Goal: Book appointment/travel/reservation

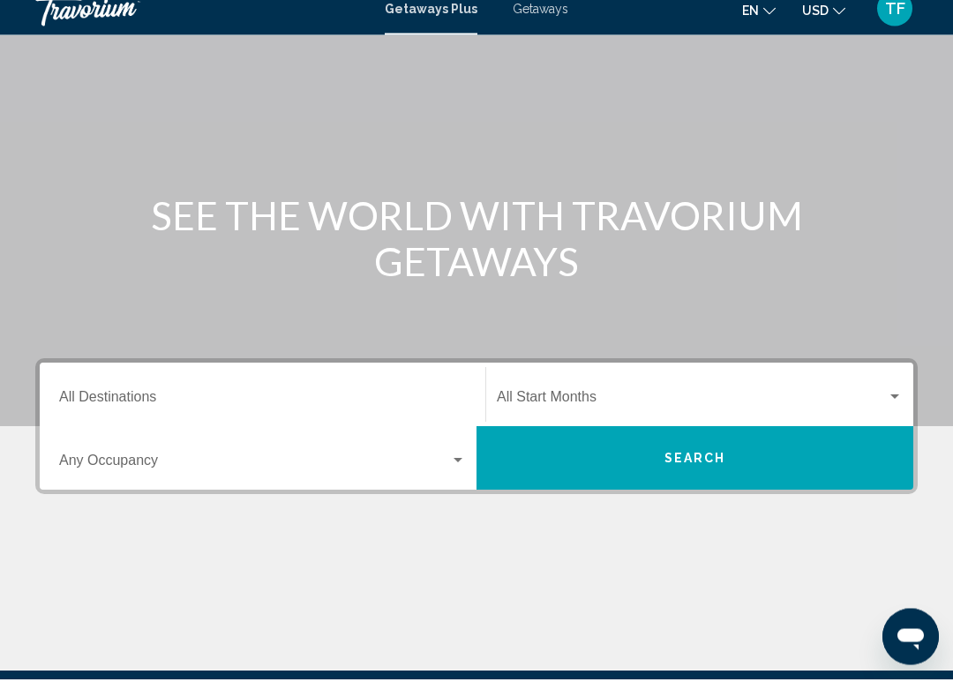
scroll to position [104, 0]
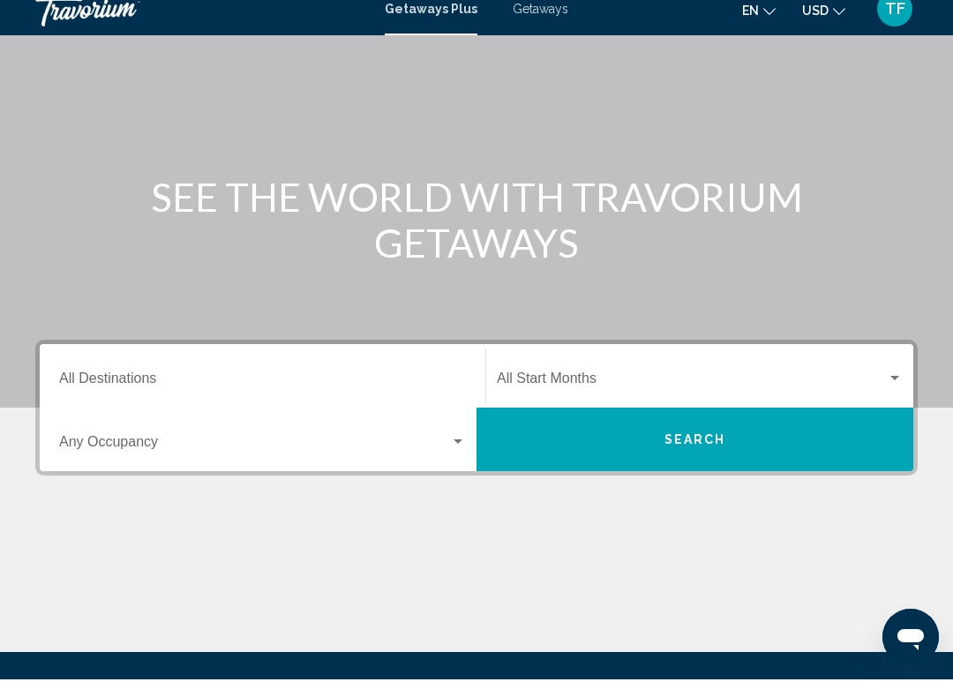
click at [220, 392] on input "Destination All Destinations" at bounding box center [262, 400] width 407 height 16
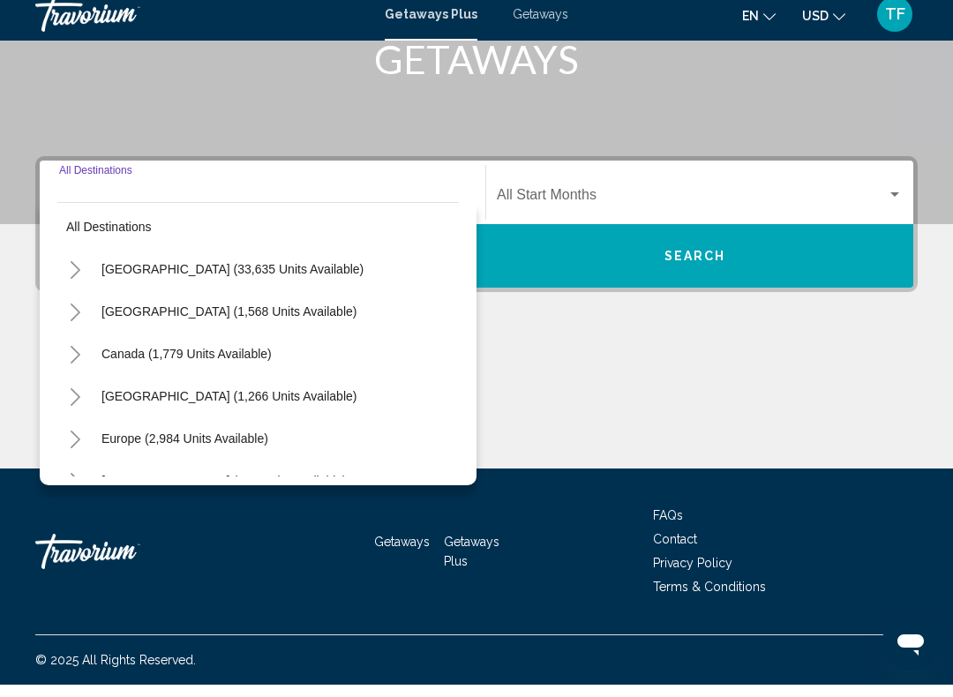
scroll to position [4, 0]
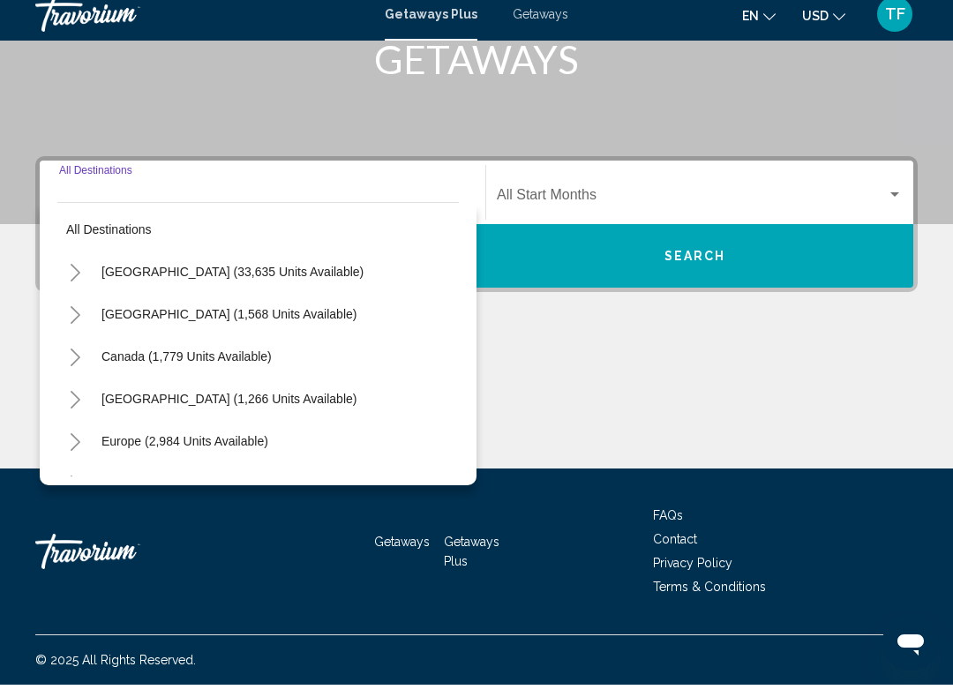
click at [76, 276] on icon "Toggle United States (33,635 units available)" at bounding box center [76, 285] width 10 height 18
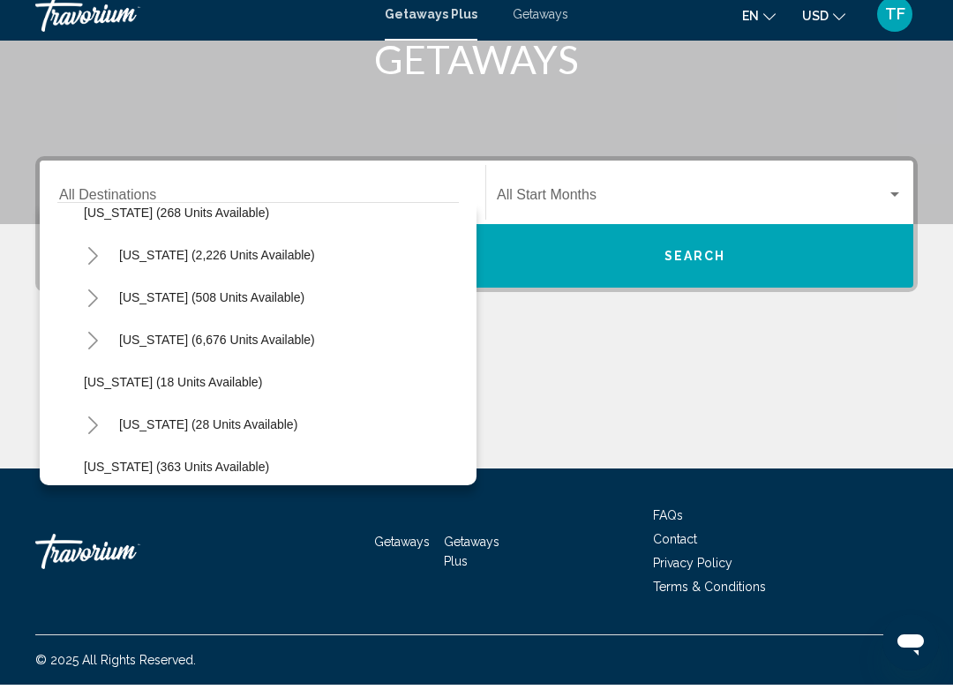
scroll to position [154, 0]
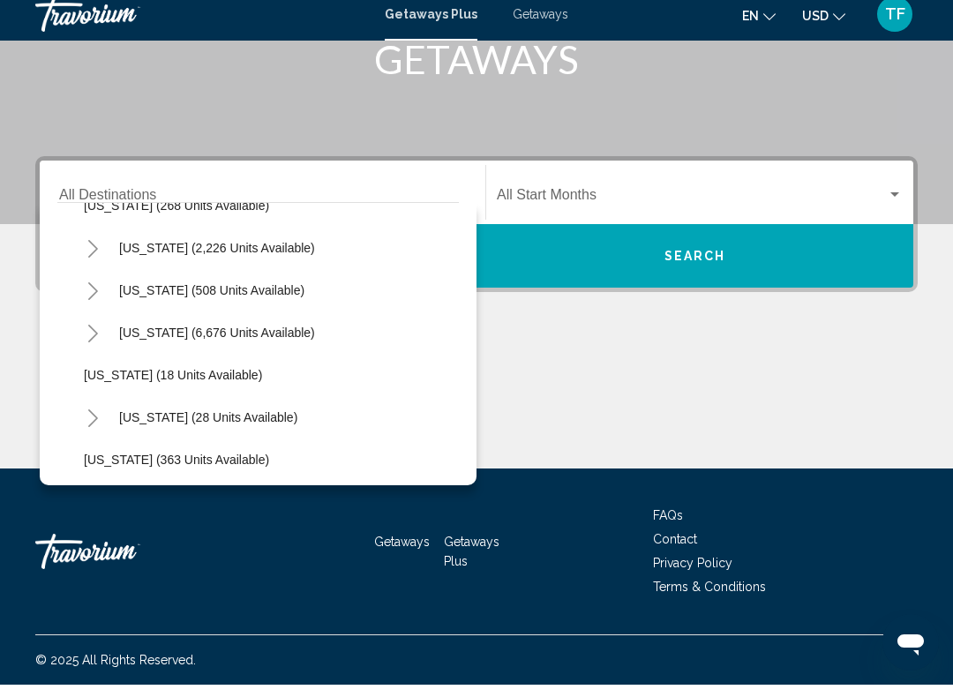
click at [94, 337] on icon "Toggle Florida (6,676 units available)" at bounding box center [92, 346] width 13 height 18
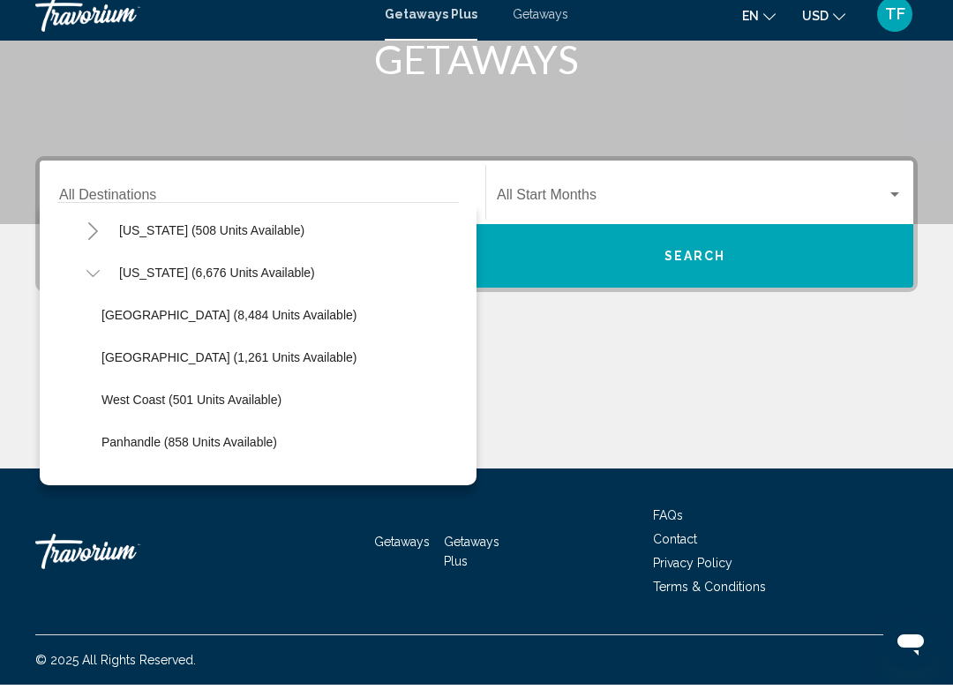
scroll to position [221, 0]
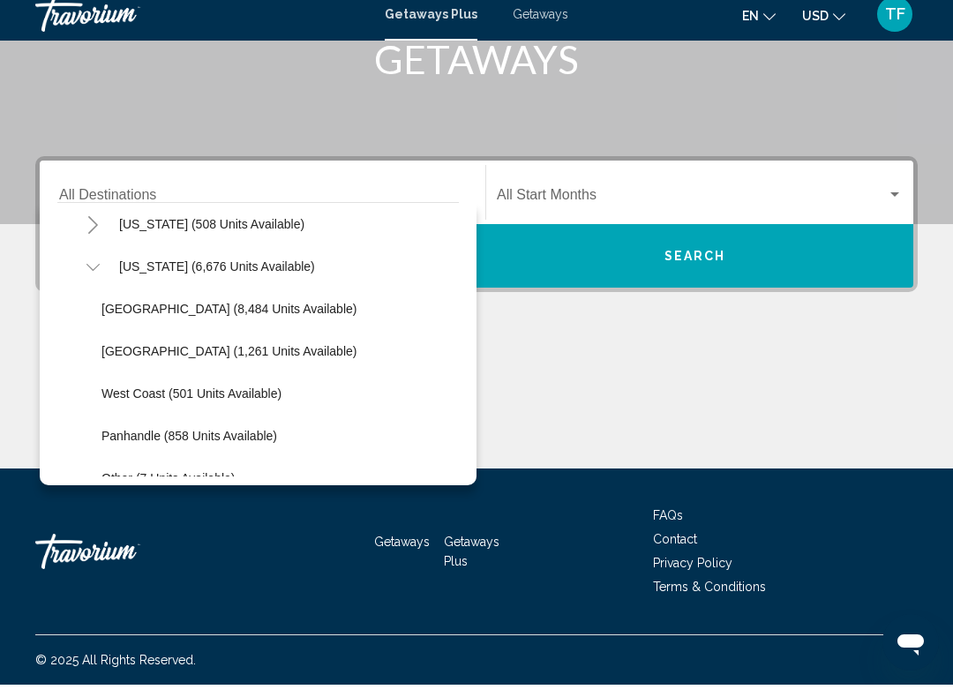
click at [248, 314] on span "[GEOGRAPHIC_DATA] (8,484 units available)" at bounding box center [228, 321] width 255 height 14
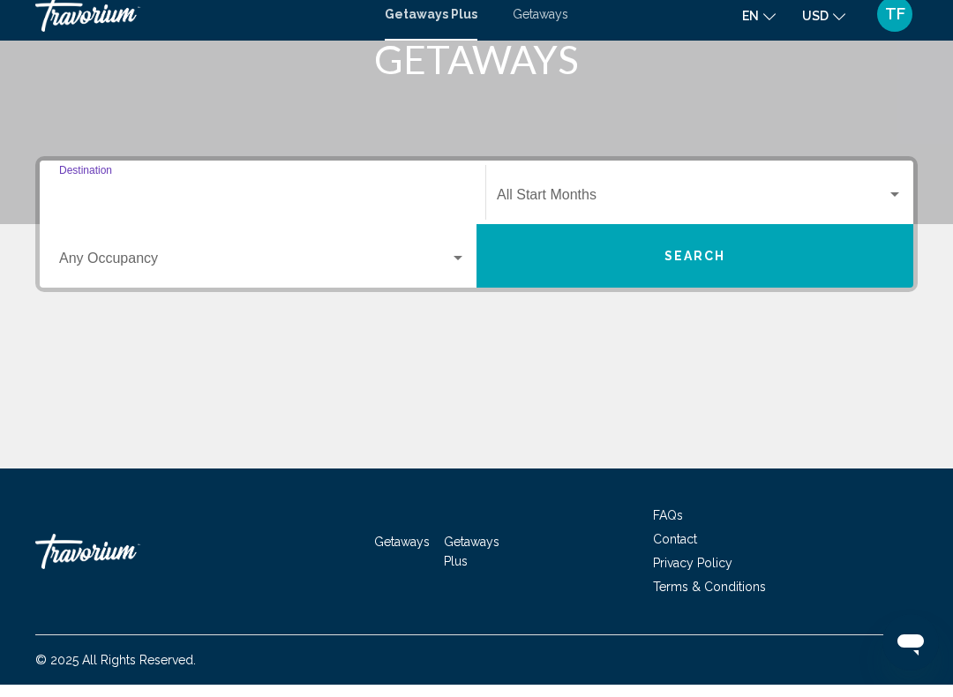
type input "**********"
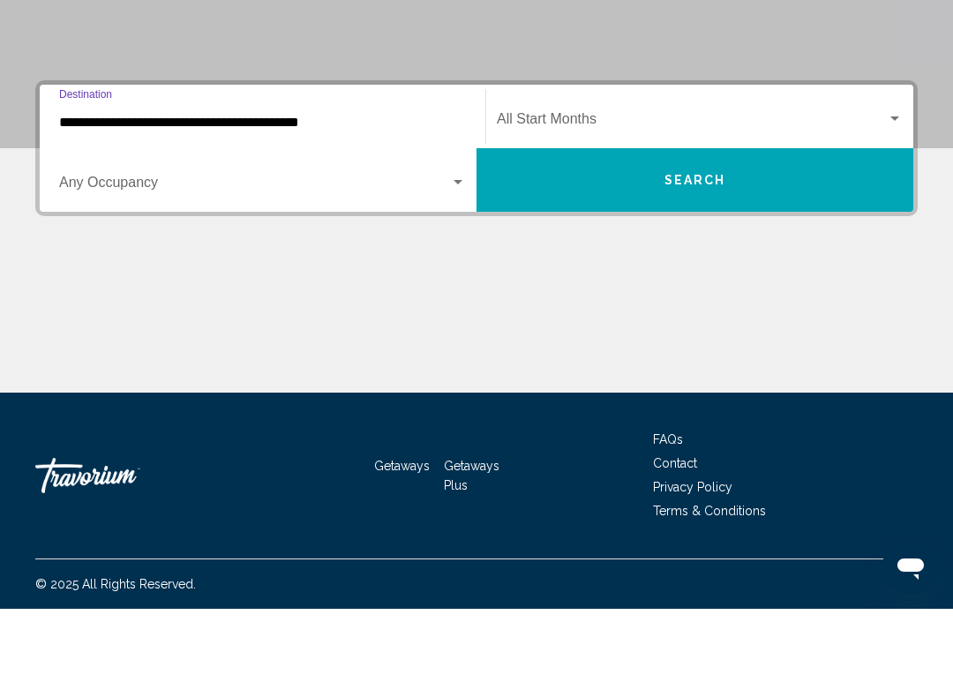
click at [718, 236] on button "Search" at bounding box center [694, 268] width 437 height 64
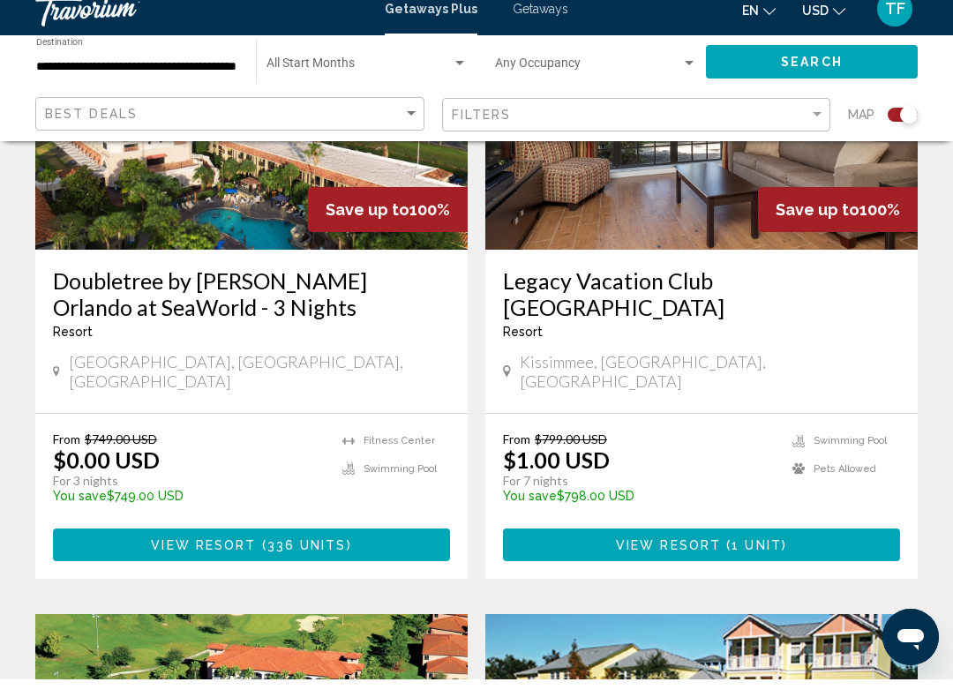
scroll to position [2123, 0]
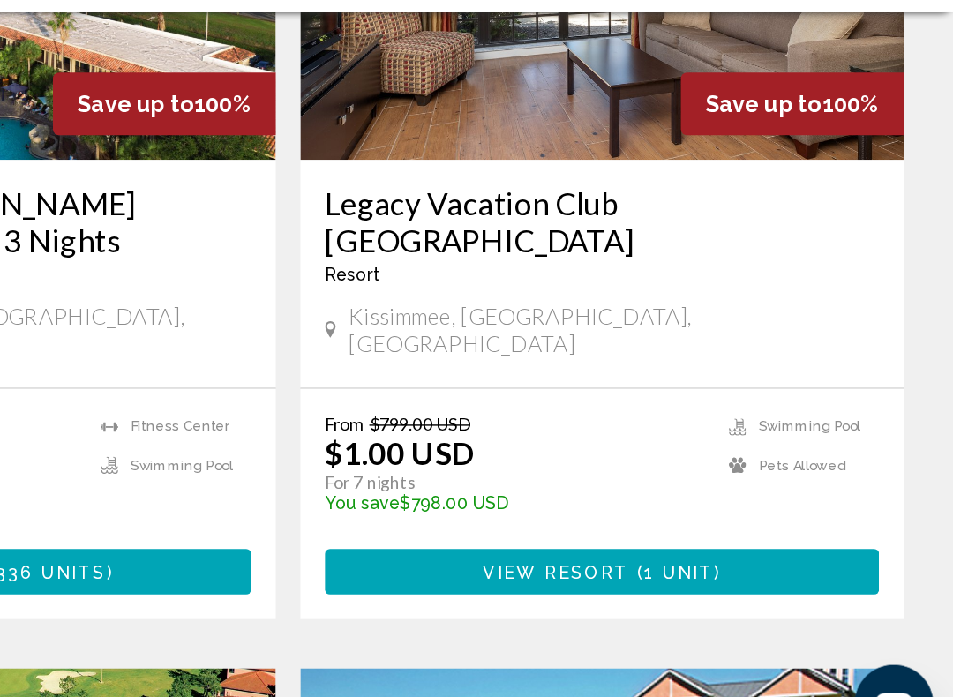
click at [616, 553] on span "View Resort" at bounding box center [668, 560] width 105 height 14
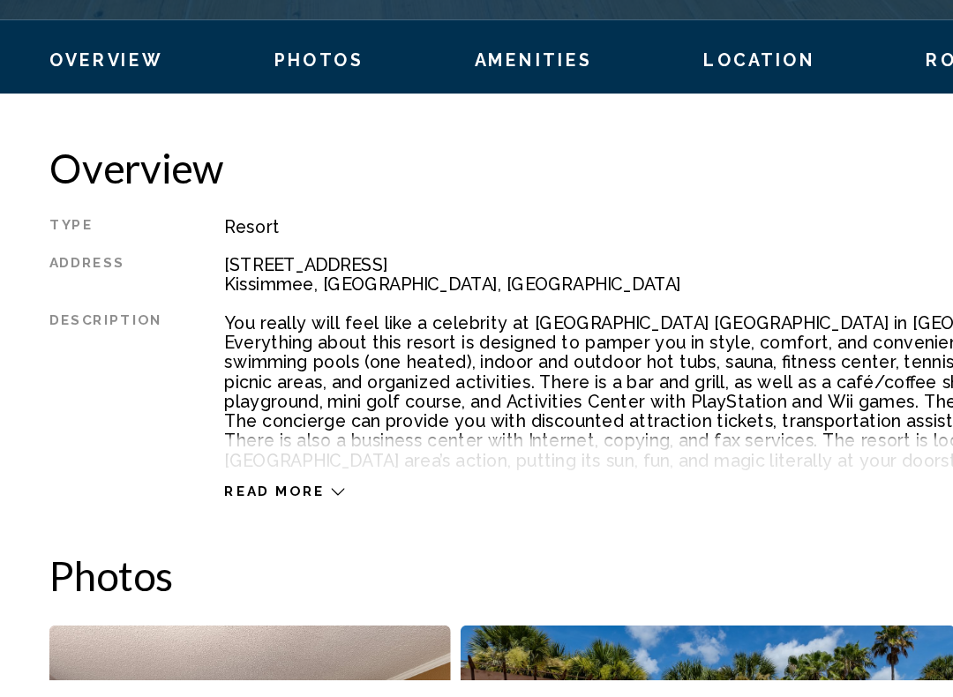
scroll to position [704, 0]
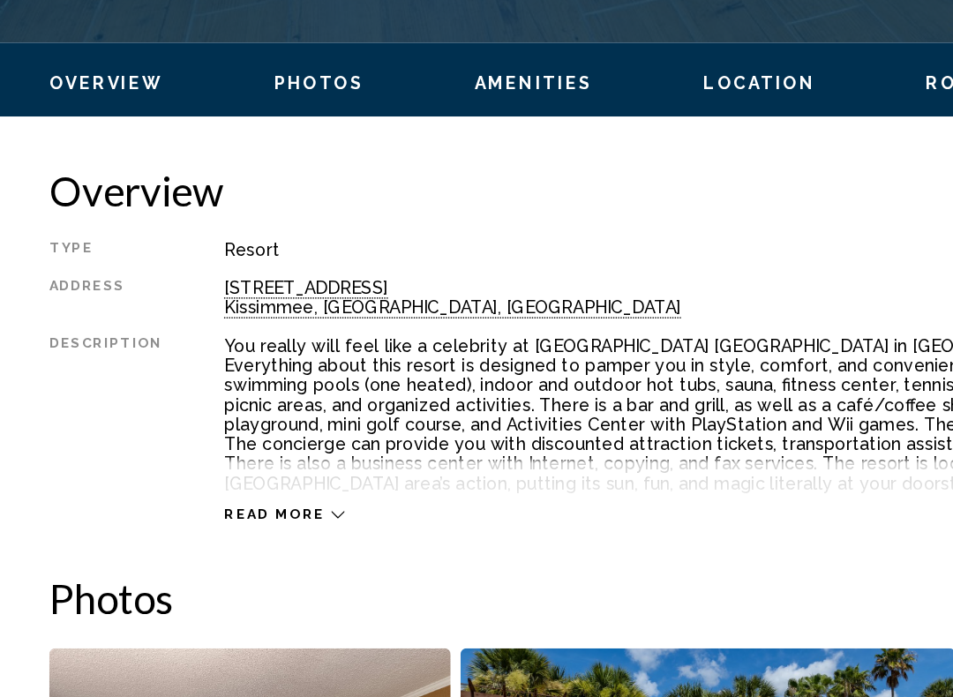
click at [663, 209] on span "Rooms" at bounding box center [691, 216] width 56 height 14
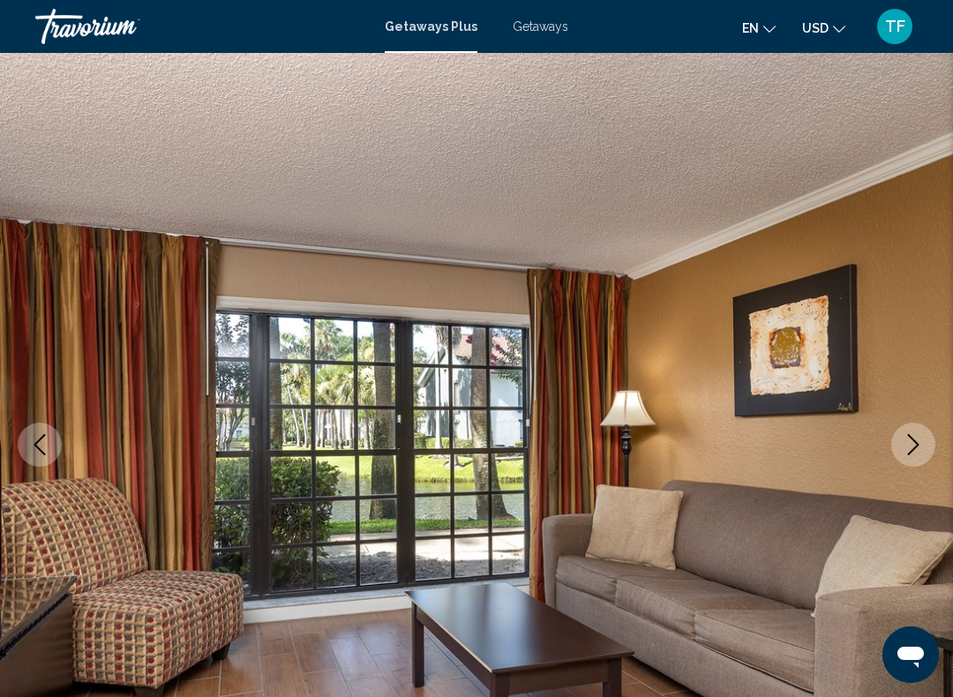
scroll to position [0, 0]
